Goal: Information Seeking & Learning: Check status

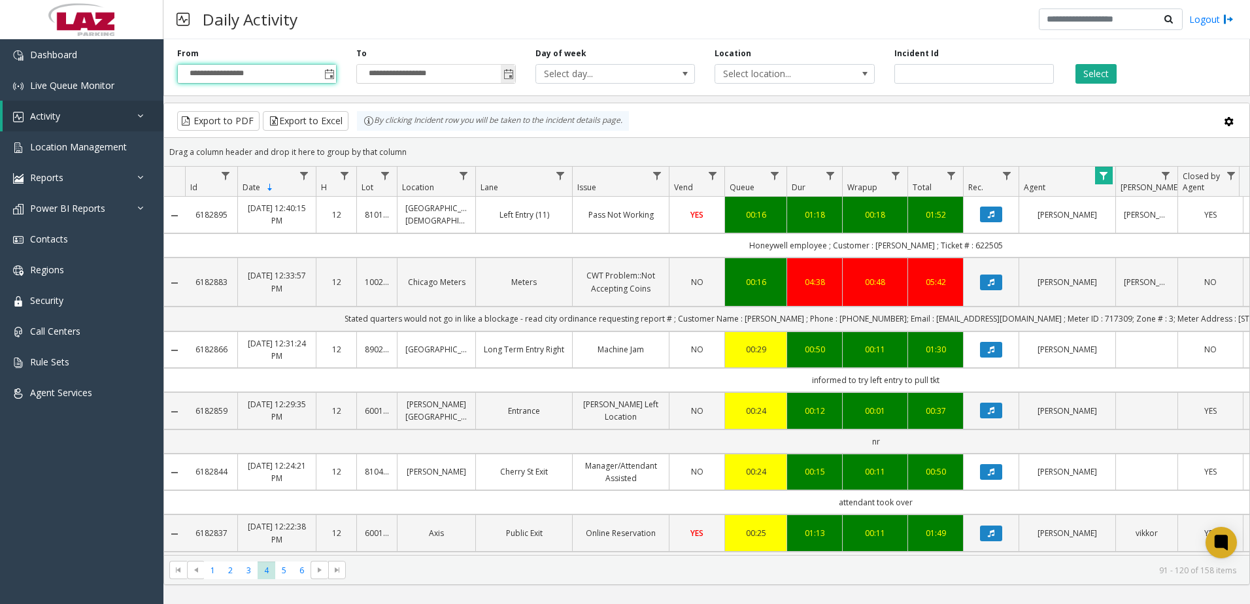
click at [511, 72] on span "Toggle popup" at bounding box center [509, 74] width 10 height 10
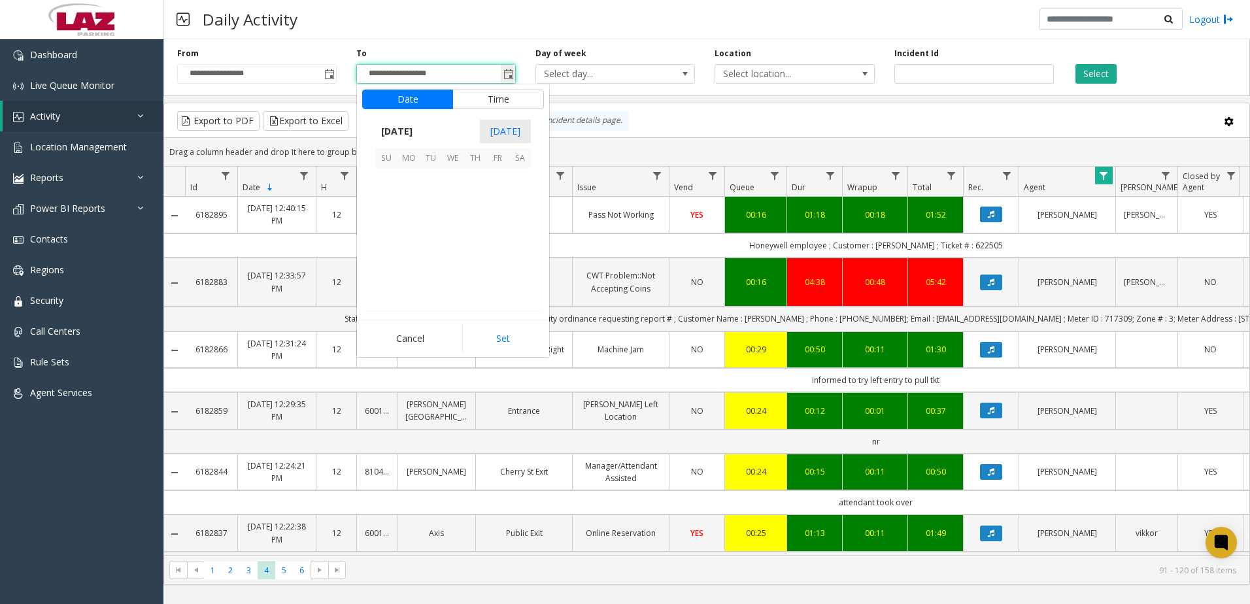
scroll to position [20, 0]
click at [419, 122] on span "October 2025" at bounding box center [396, 132] width 43 height 20
click at [391, 224] on span "Sep" at bounding box center [390, 221] width 31 height 31
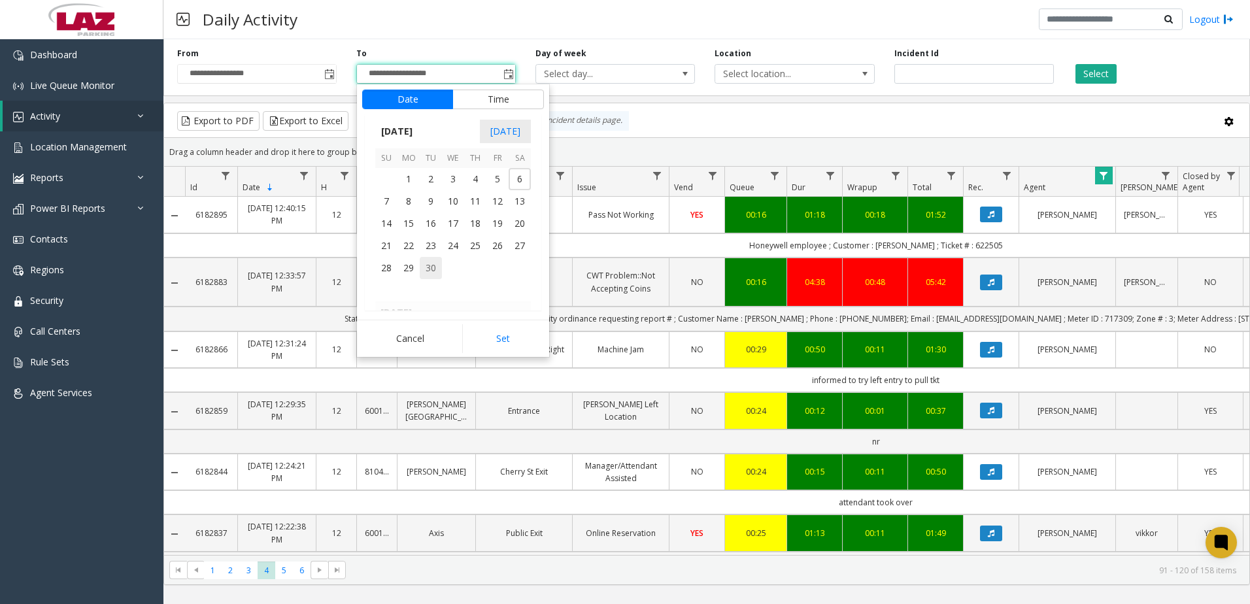
click at [435, 260] on span "30" at bounding box center [431, 268] width 22 height 22
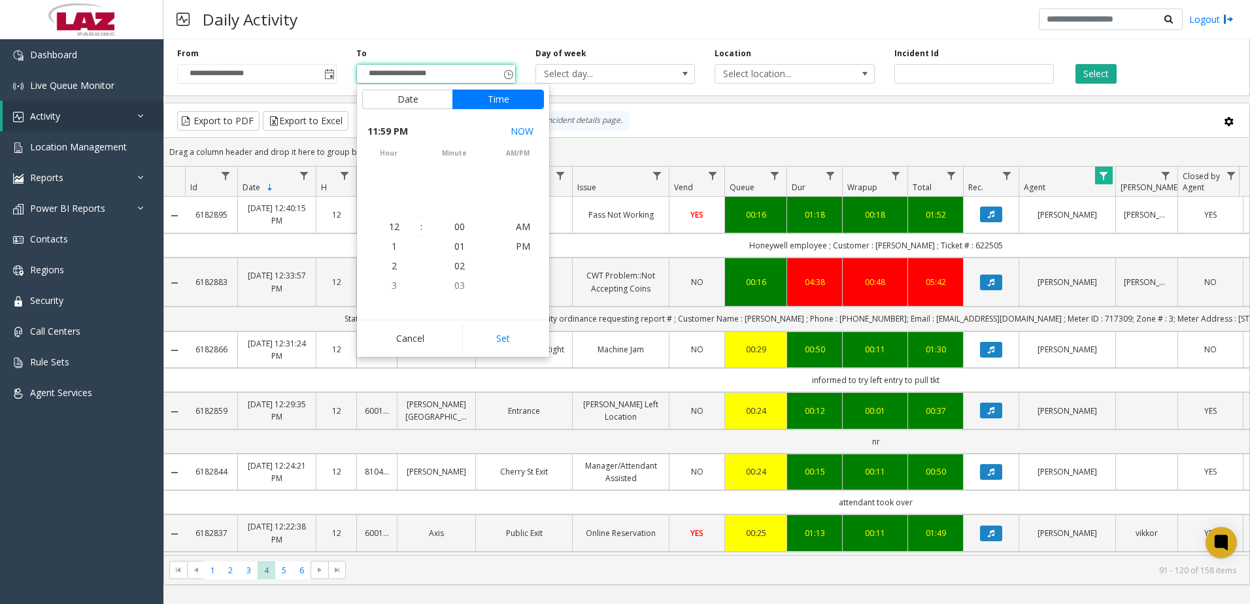
scroll to position [20, 0]
click at [511, 339] on button "Set" at bounding box center [503, 338] width 82 height 29
type input "**********"
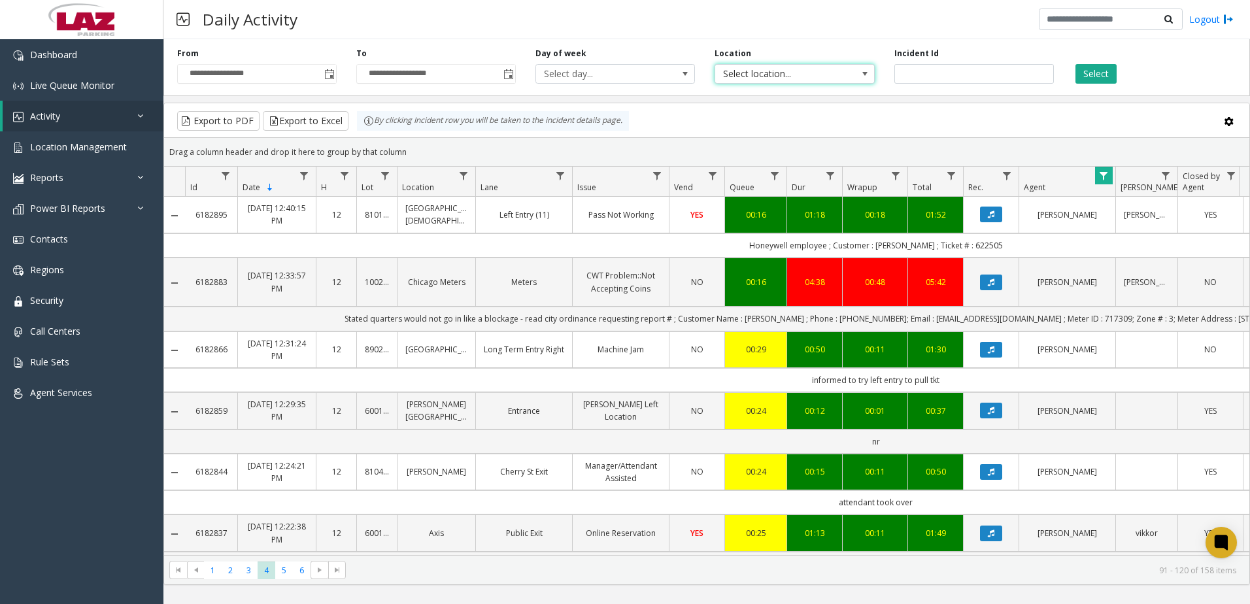
click at [761, 73] on span "Select location..." at bounding box center [778, 74] width 127 height 18
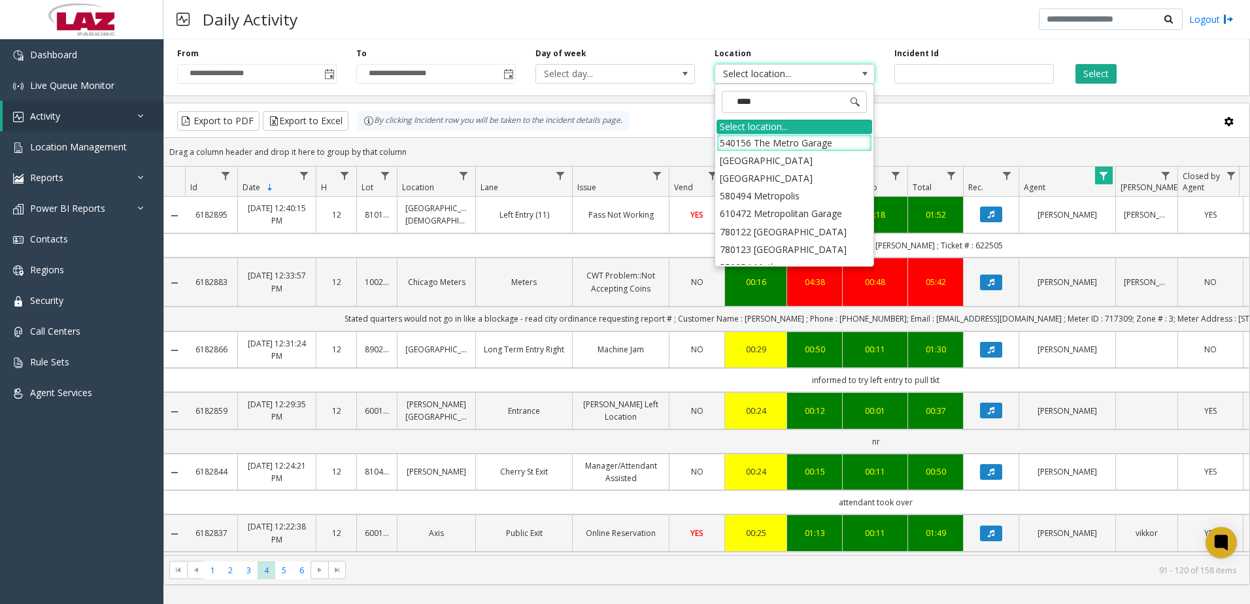
type input "*****"
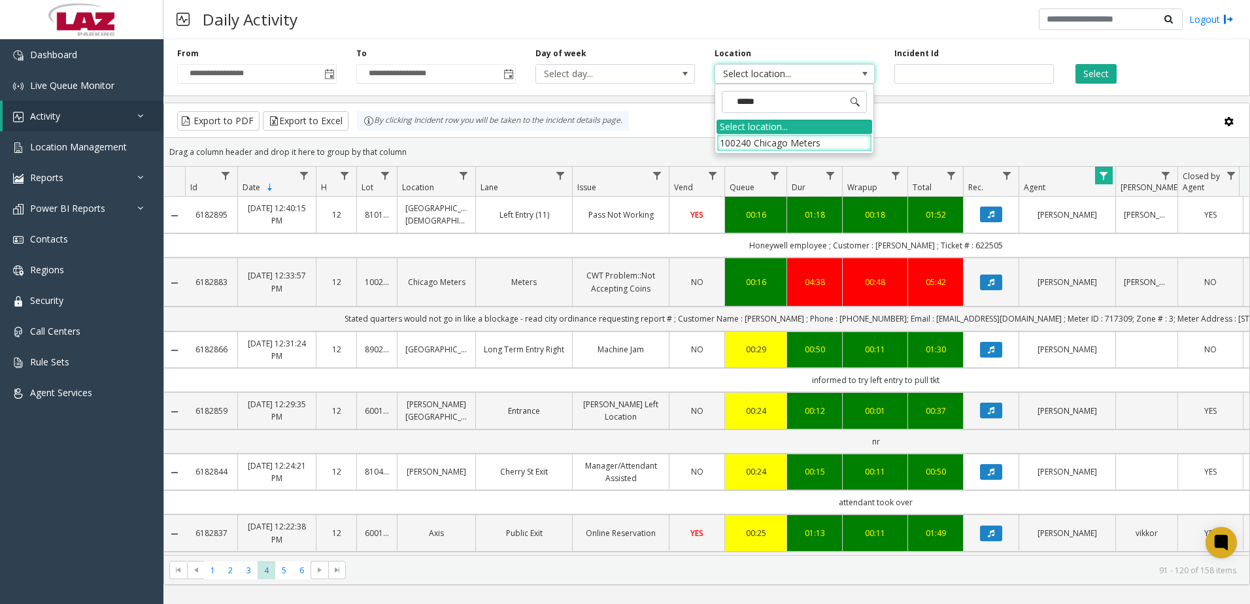
click at [732, 145] on li "100240 Chicago Meters" at bounding box center [795, 143] width 156 height 18
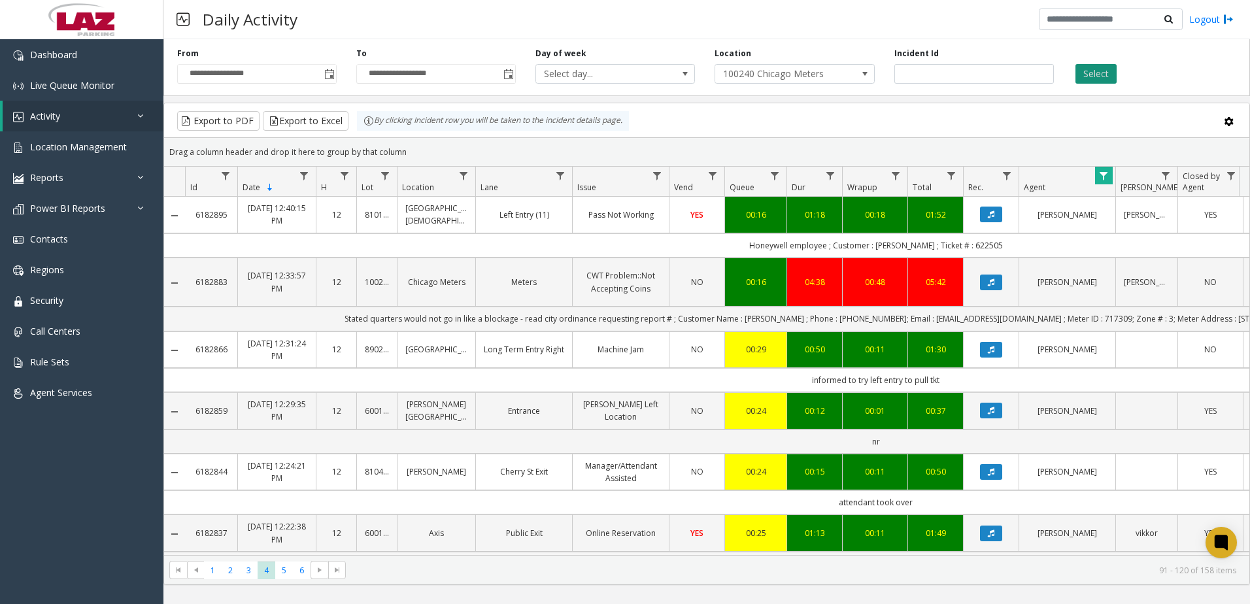
click at [1111, 78] on button "Select" at bounding box center [1096, 74] width 41 height 20
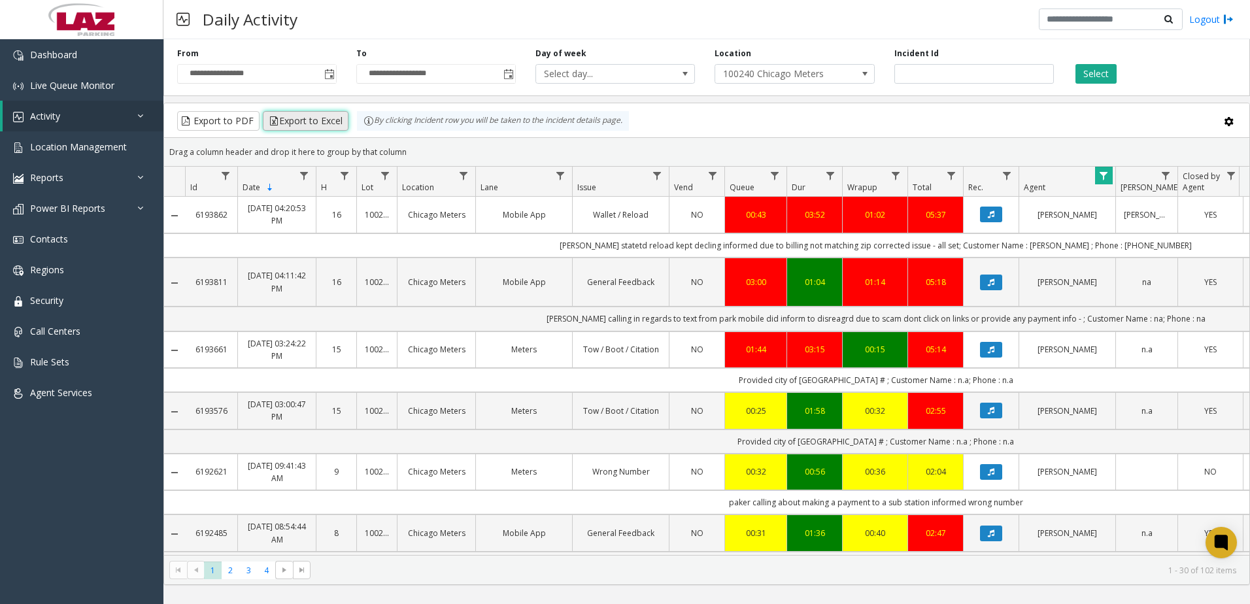
click at [291, 122] on button "Export to Excel" at bounding box center [306, 121] width 86 height 20
click at [1099, 177] on span "Data table" at bounding box center [1104, 176] width 10 height 10
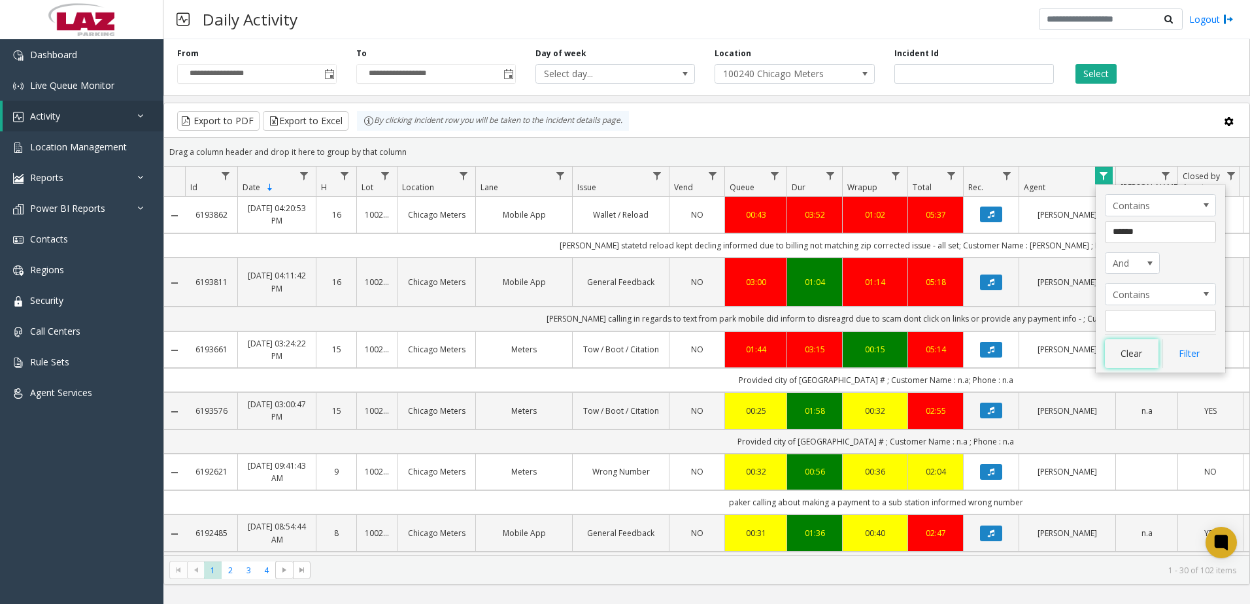
drag, startPoint x: 1146, startPoint y: 358, endPoint x: 1144, endPoint y: 349, distance: 8.6
click at [1145, 351] on button "Clear" at bounding box center [1132, 353] width 54 height 29
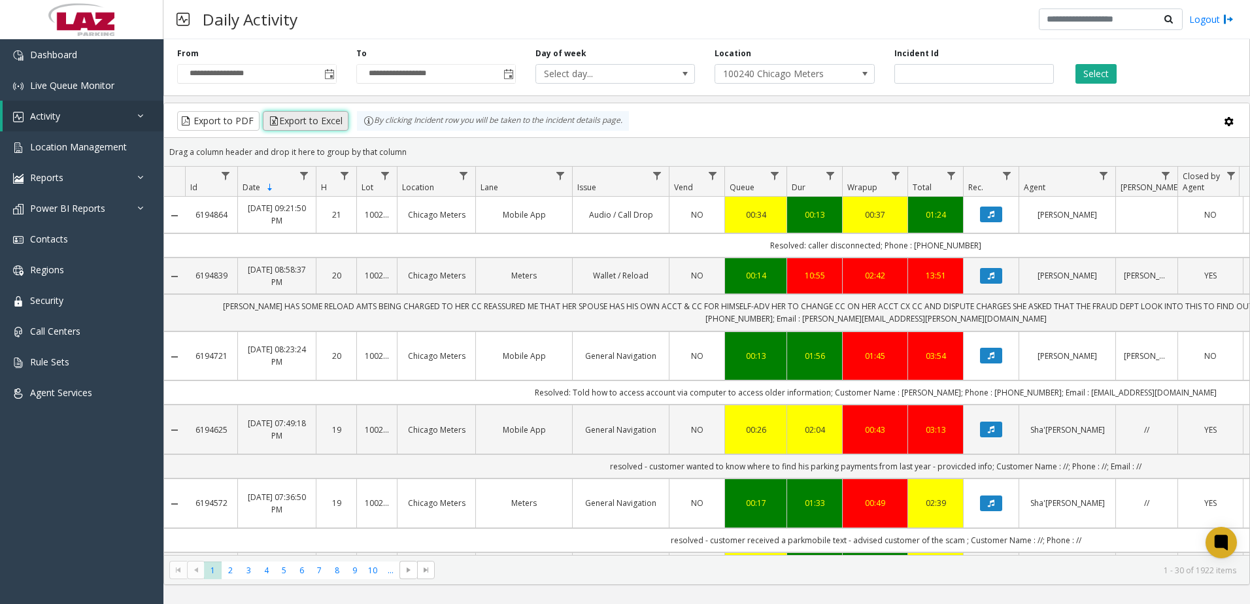
click at [318, 121] on button "Export to Excel" at bounding box center [306, 121] width 86 height 20
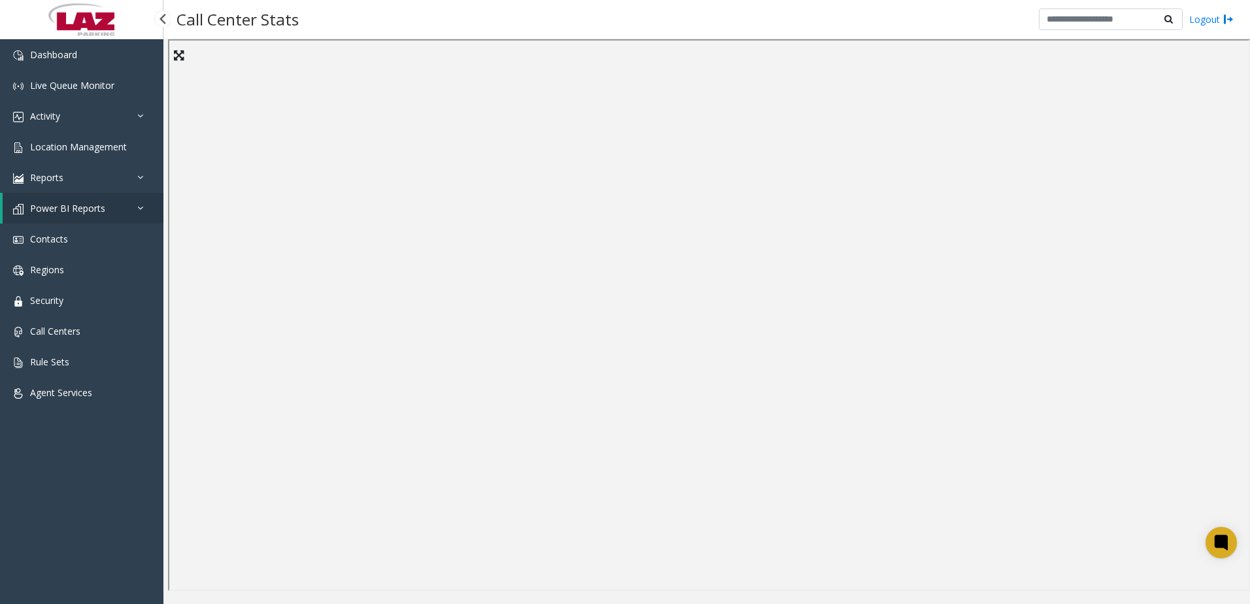
click at [69, 204] on span "Power BI Reports" at bounding box center [67, 208] width 75 height 12
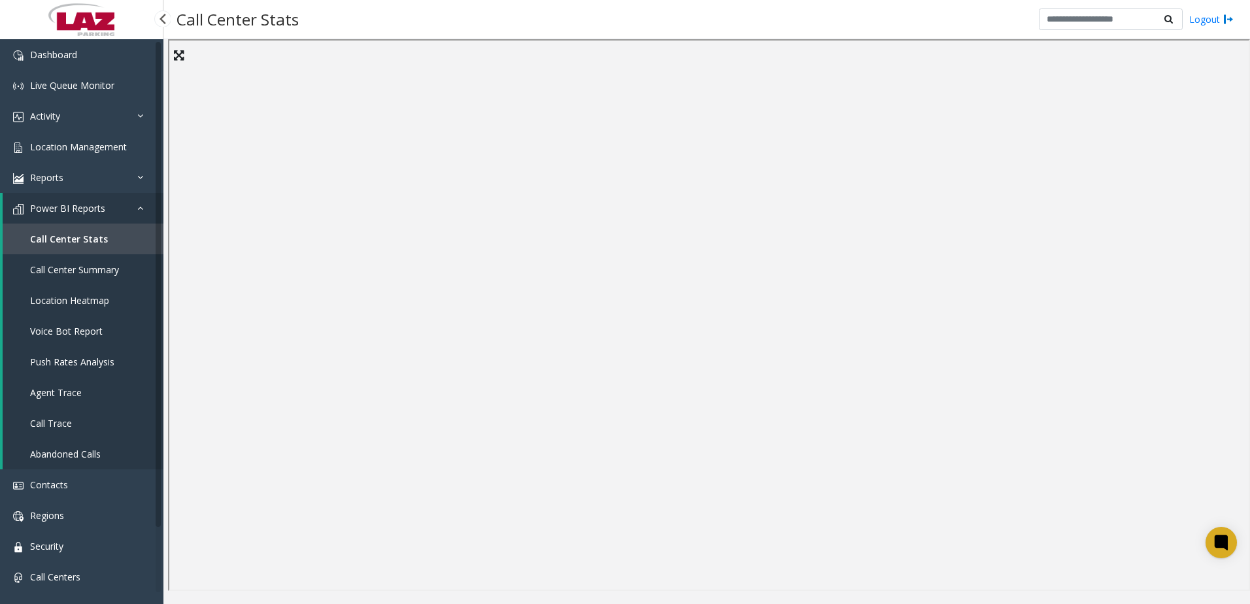
click at [67, 237] on span "Call Center Stats" at bounding box center [69, 239] width 78 height 12
click at [73, 270] on span "Call Center Summary" at bounding box center [74, 270] width 89 height 12
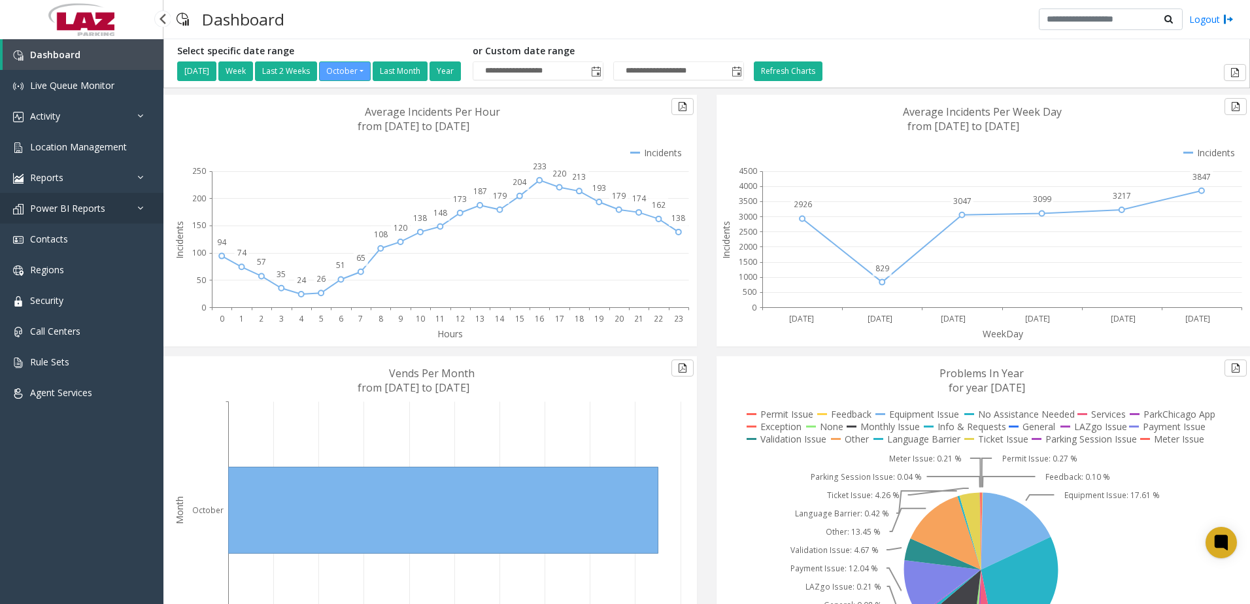
click at [107, 205] on link "Power BI Reports" at bounding box center [81, 208] width 163 height 31
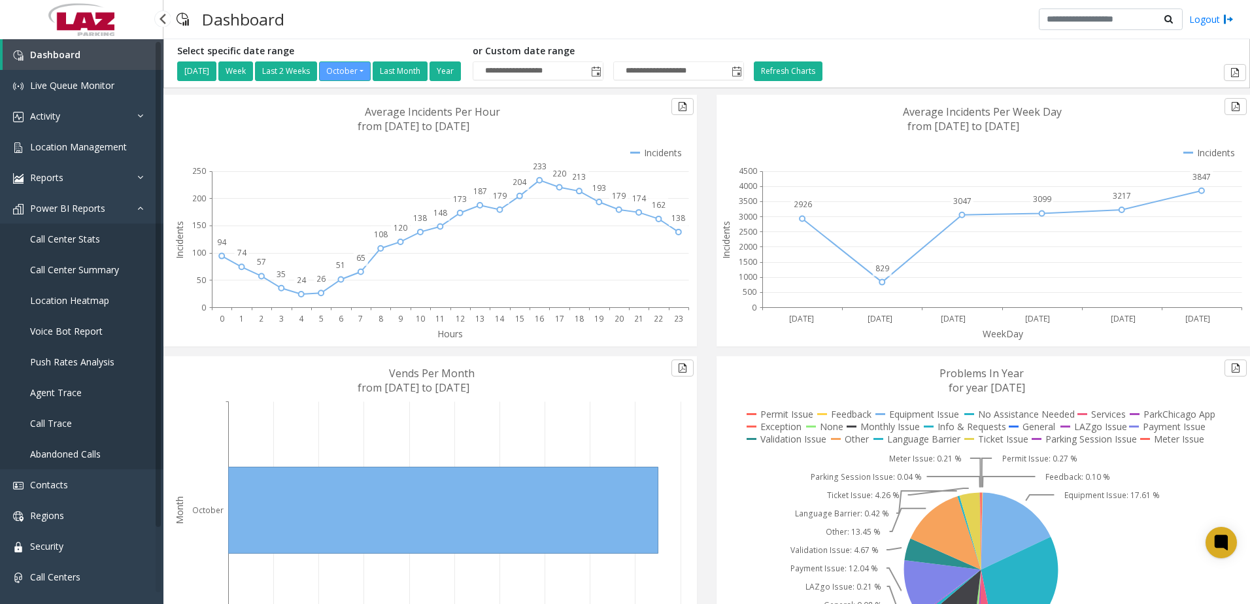
click at [86, 239] on span "Call Center Stats" at bounding box center [65, 239] width 70 height 12
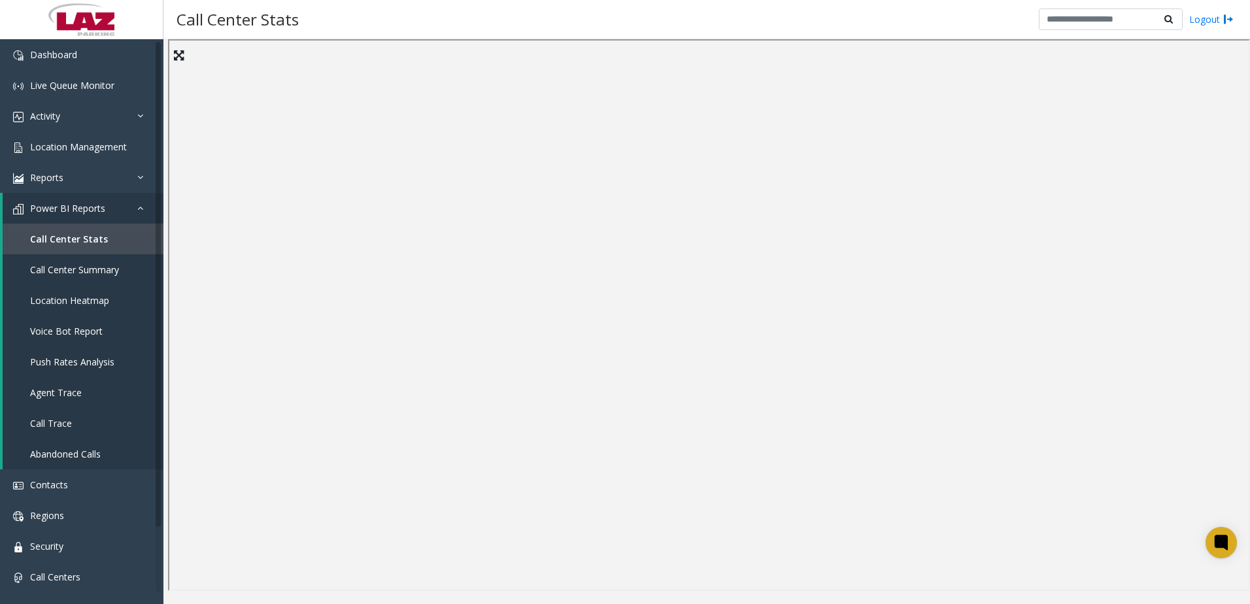
click at [636, 26] on div "Call Center Stats Logout" at bounding box center [706, 19] width 1087 height 39
click at [62, 237] on span "Call Center Stats" at bounding box center [69, 239] width 78 height 12
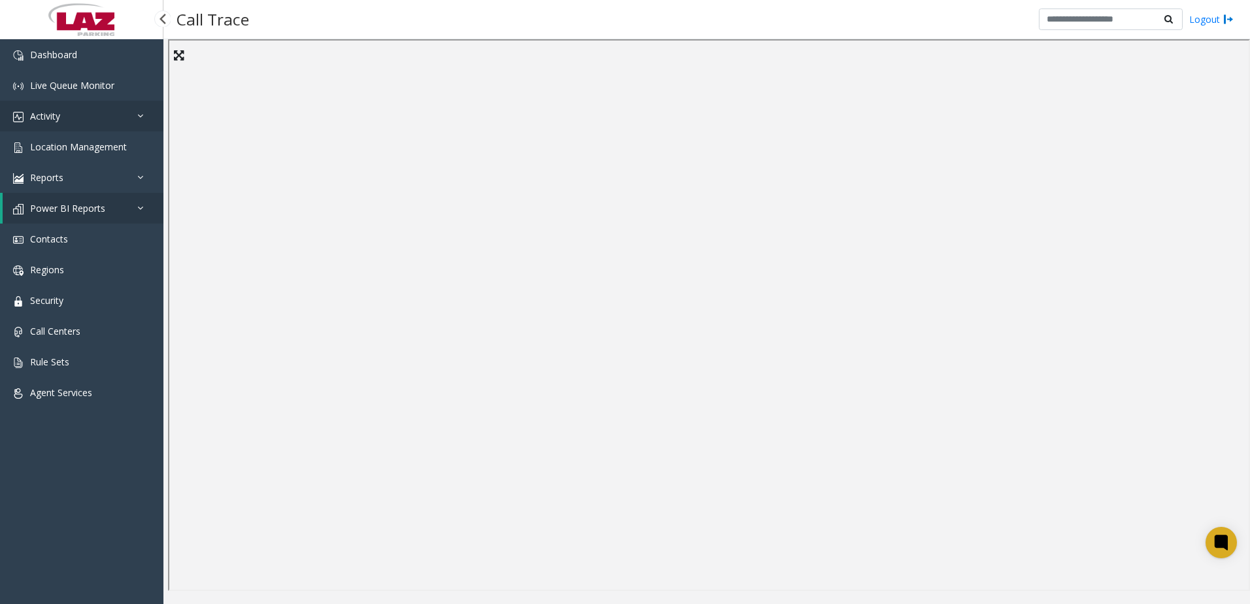
click at [73, 109] on link "Activity" at bounding box center [81, 116] width 163 height 31
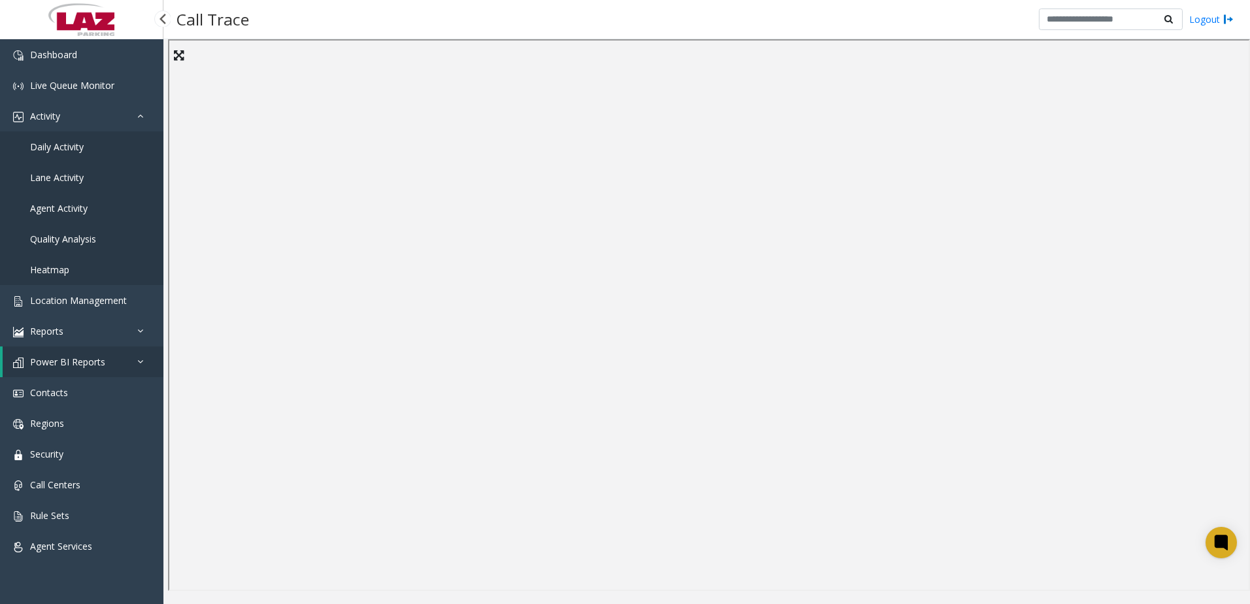
click at [79, 147] on span "Daily Activity" at bounding box center [57, 147] width 54 height 12
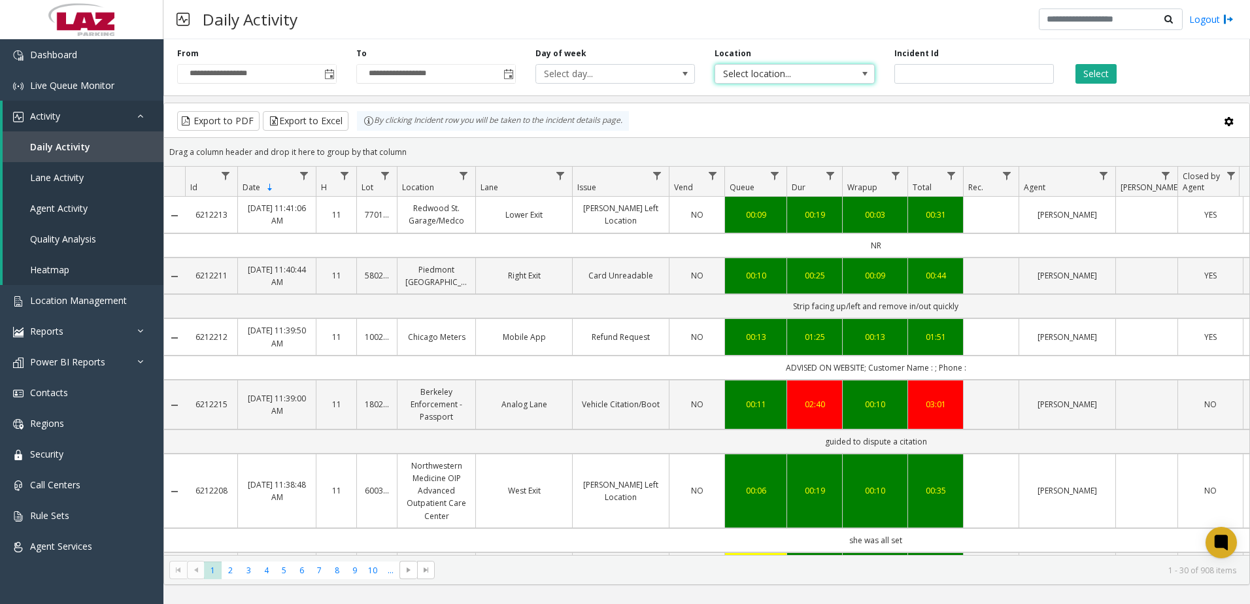
click at [759, 68] on span "Select location..." at bounding box center [778, 74] width 127 height 18
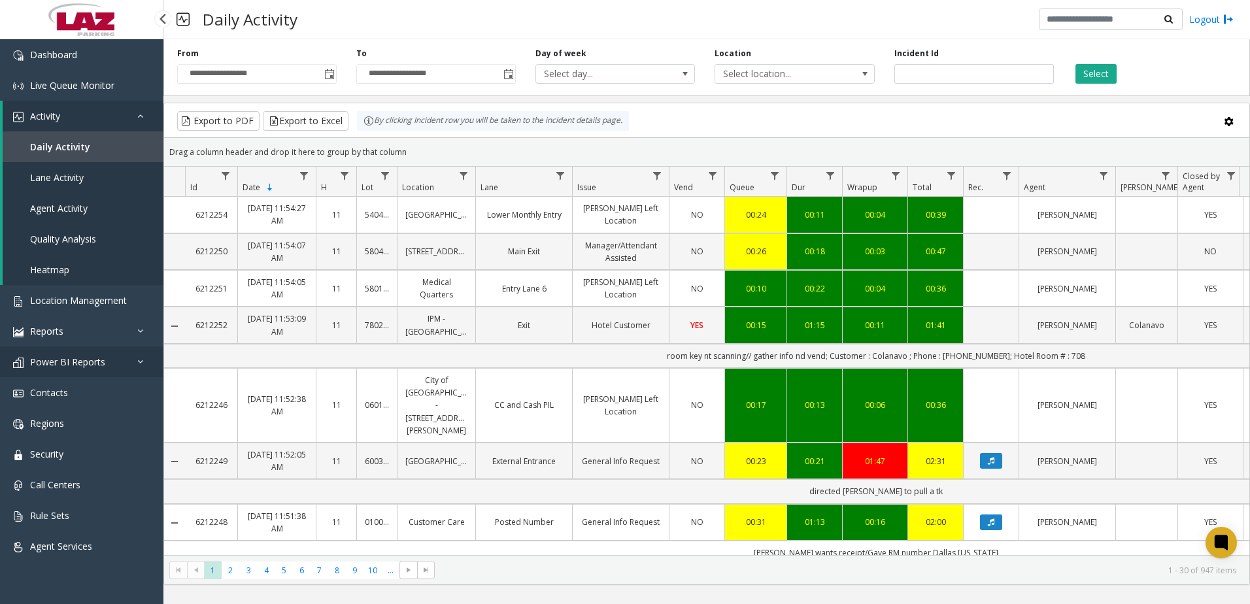
click at [31, 368] on link "Power BI Reports" at bounding box center [81, 362] width 163 height 31
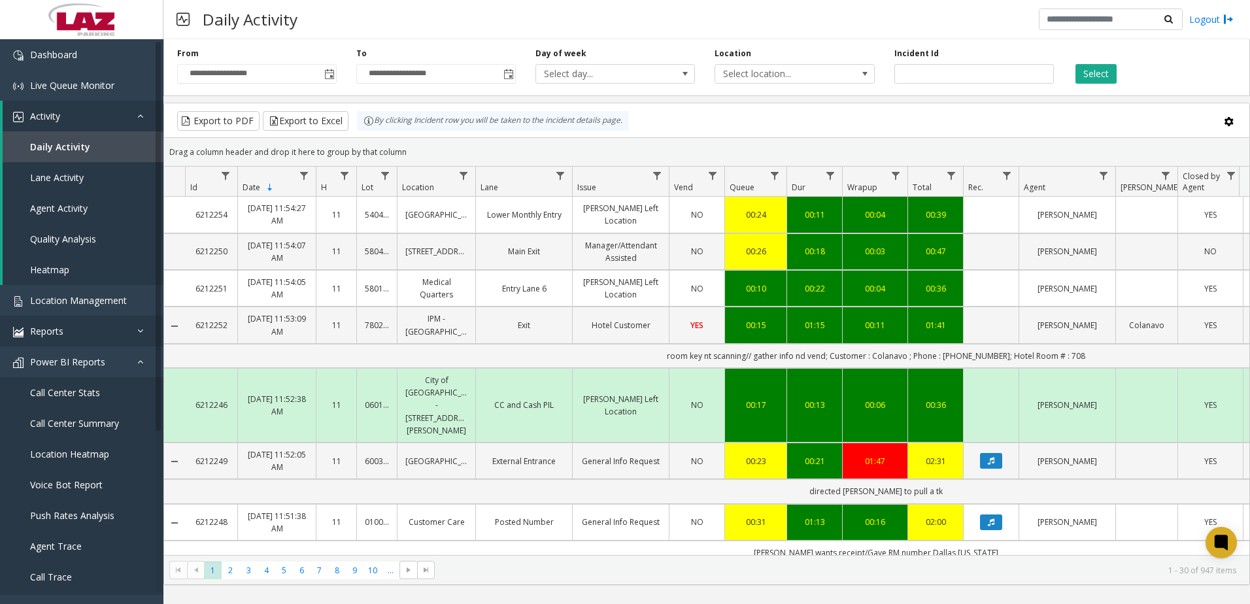
click at [60, 331] on app-root "**********" at bounding box center [625, 302] width 1250 height 604
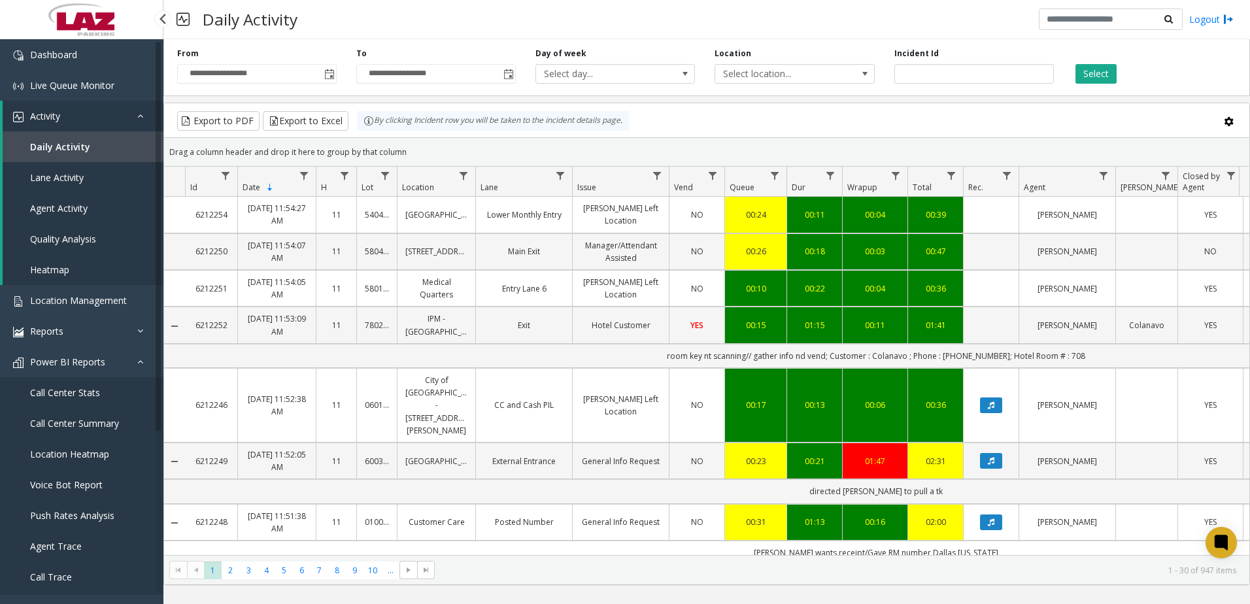
click at [76, 396] on span "Call Center Stats" at bounding box center [65, 392] width 70 height 12
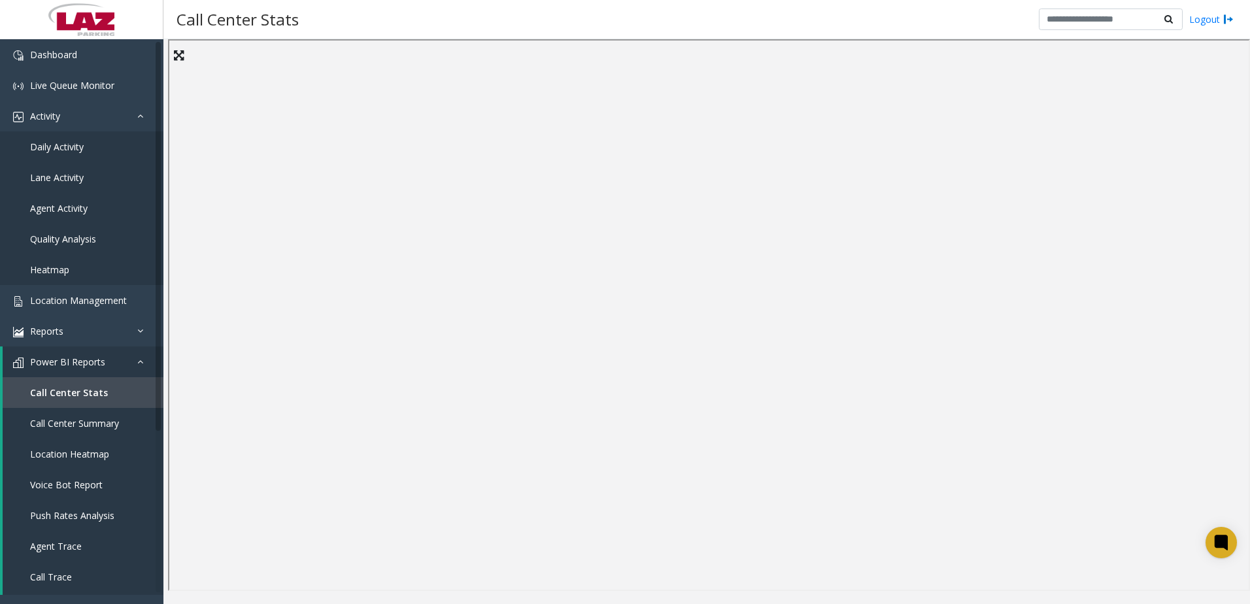
click at [426, 19] on div "Call Center Stats Logout" at bounding box center [706, 19] width 1087 height 39
